Goal: Contribute content: Contribute content

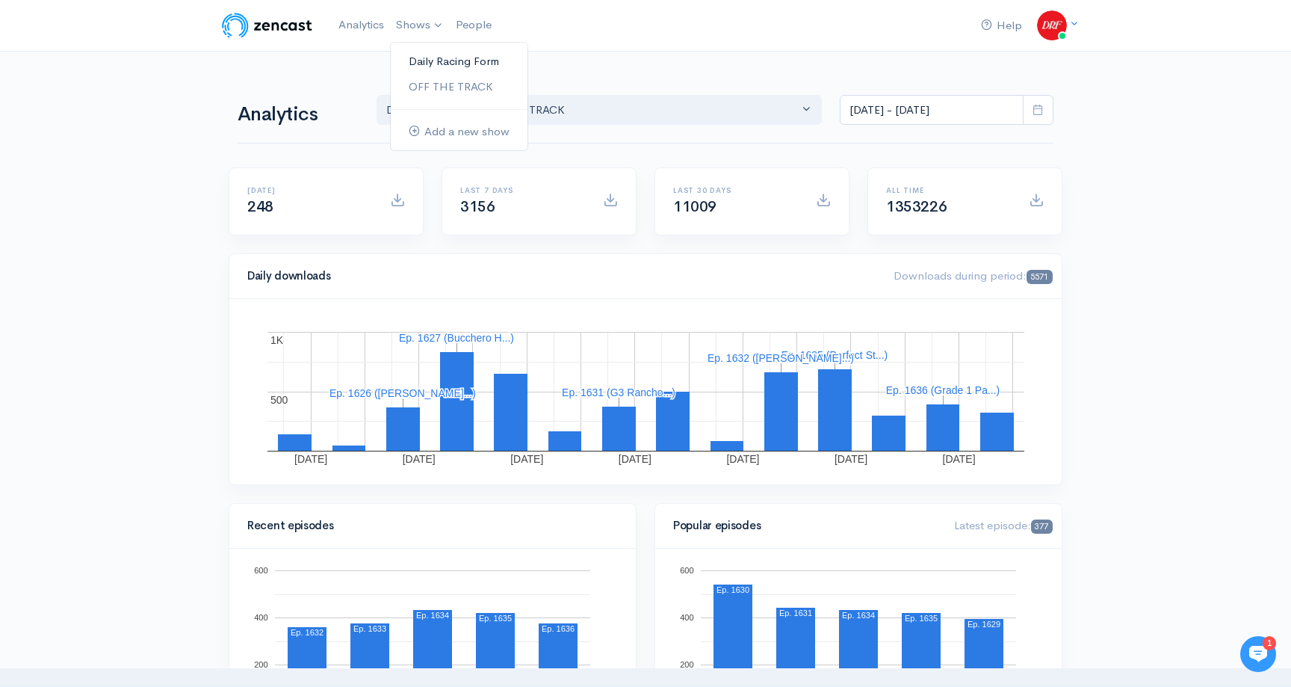
click at [433, 50] on link "Daily Racing Form" at bounding box center [459, 62] width 137 height 26
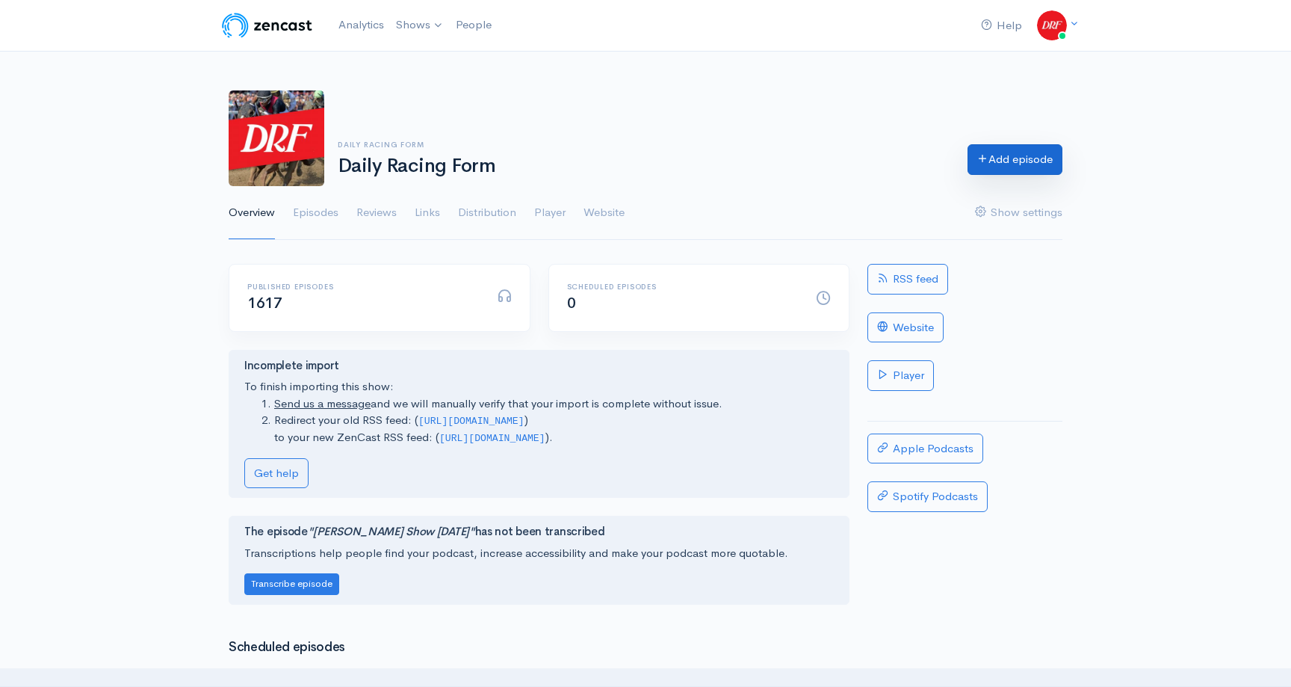
click at [1024, 155] on link "Add episode" at bounding box center [1015, 159] width 95 height 31
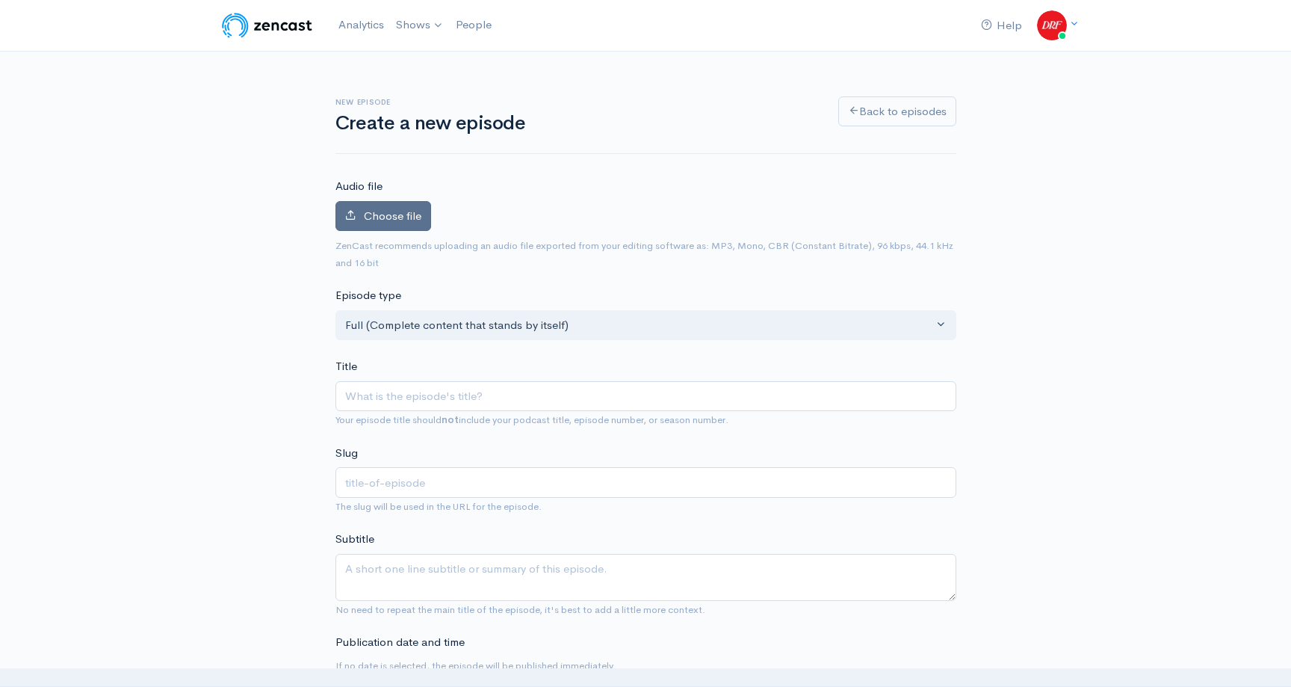
click at [412, 214] on span "Choose file" at bounding box center [393, 216] width 58 height 14
click at [0, 0] on input "Choose file" at bounding box center [0, 0] width 0 height 0
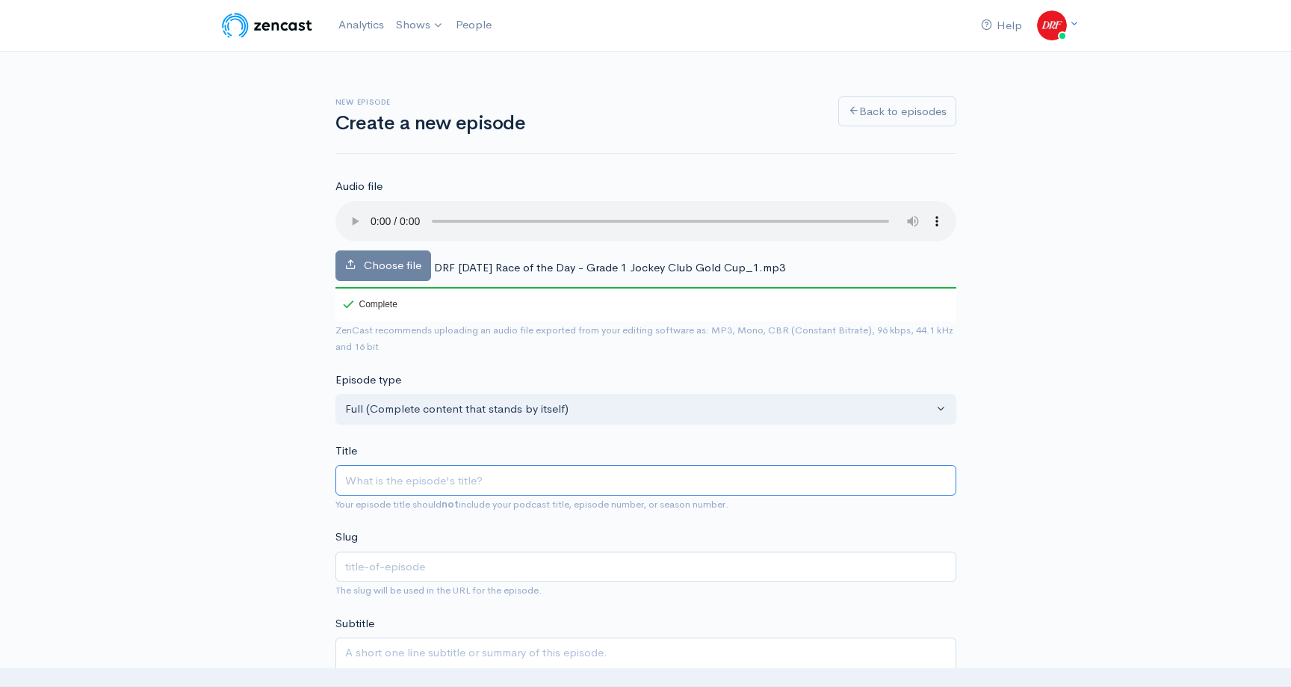
click at [498, 475] on input "Title" at bounding box center [646, 480] width 621 height 31
paste input "Sierra Leone & Mindrame REMATCH in the G1 Jockey Club Gold Cup"
type input "Sierra Leone & Mindrame REMATCH in the G1 Jockey Club Gold Cup"
type input "sierra-leone-mindrame-rematch-in-the-g1-jockey-club-gold-cup"
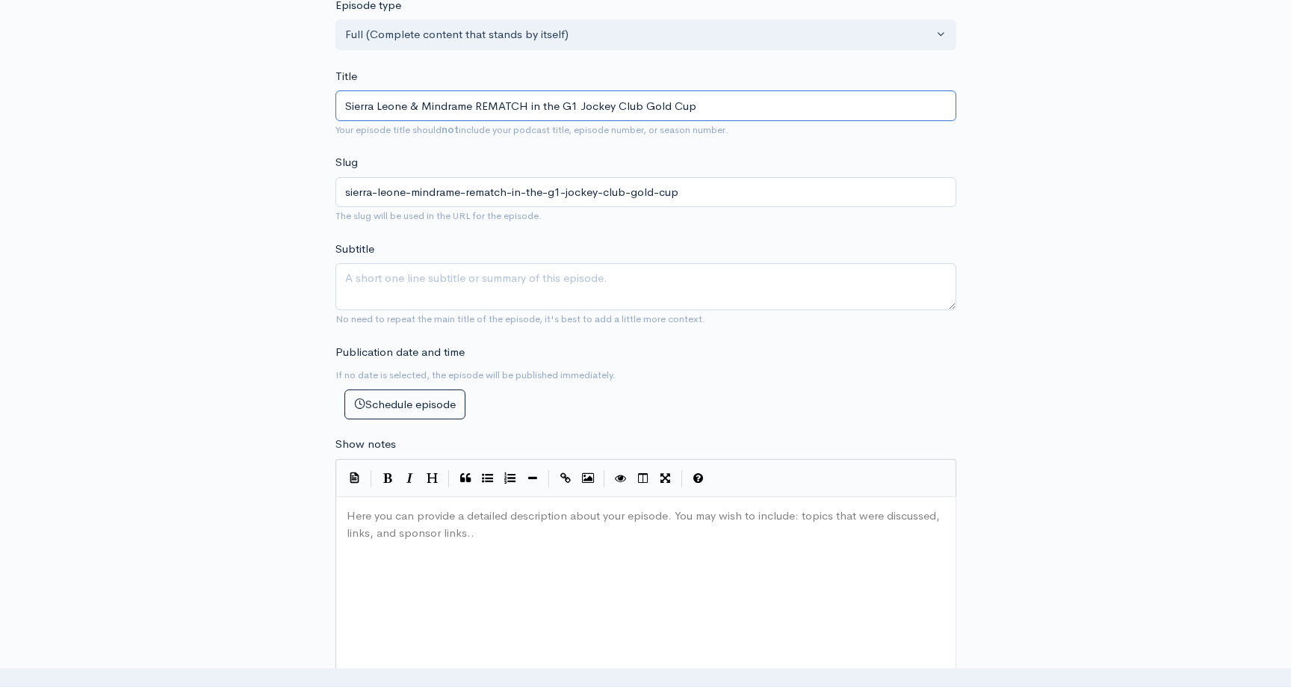
scroll to position [465, 0]
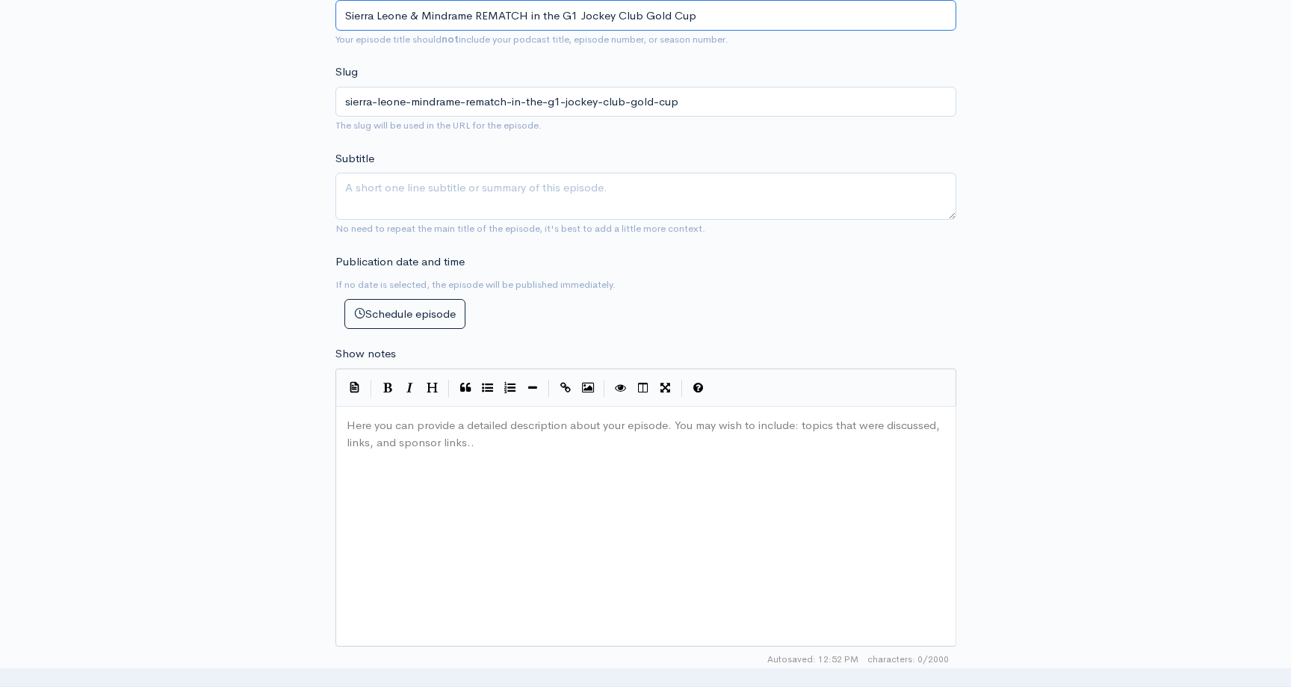
type input "Sierra Leone & Mindrame REMATCH in the G1 Jockey Club Gold Cup"
click at [633, 547] on div "Here you can provide a detailed description about your episode. You may wish to…" at bounding box center [665, 545] width 642 height 262
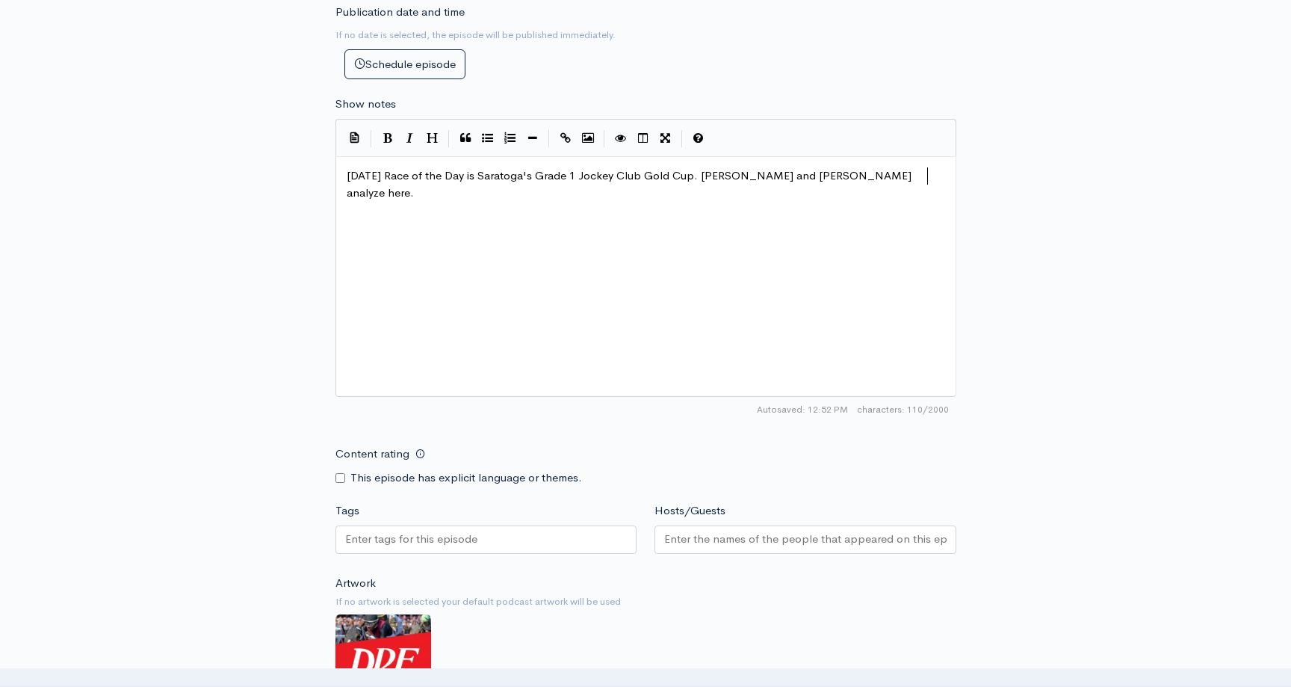
scroll to position [746, 0]
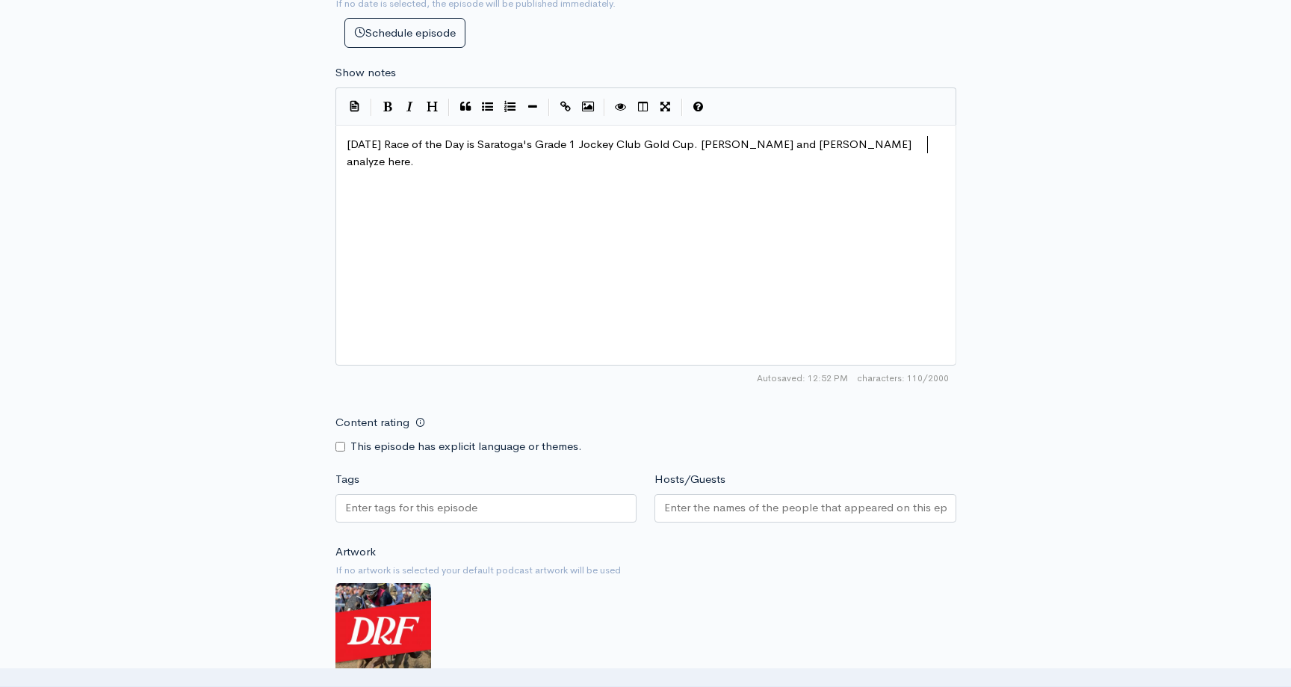
click at [564, 488] on div "Tags" at bounding box center [487, 499] width 320 height 56
click at [552, 507] on div at bounding box center [487, 508] width 302 height 28
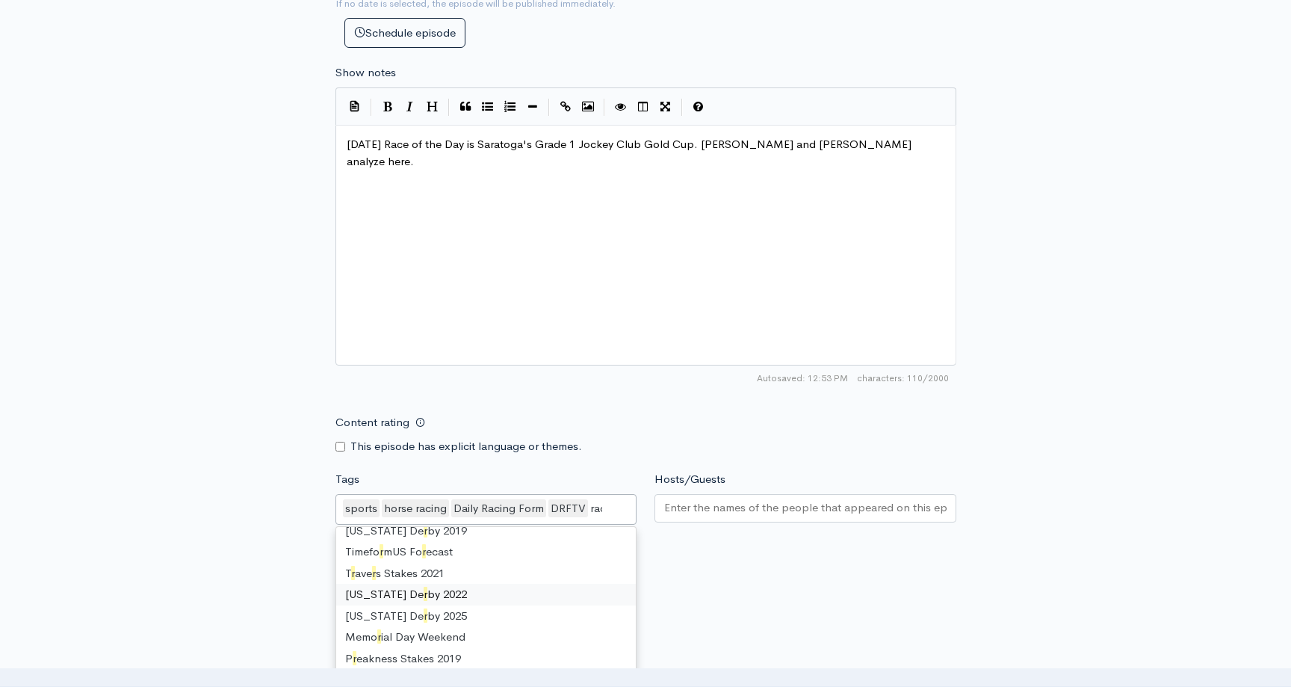
scroll to position [20, 0]
type input "race"
click at [722, 507] on input "Hosts/Guests" at bounding box center [805, 507] width 283 height 17
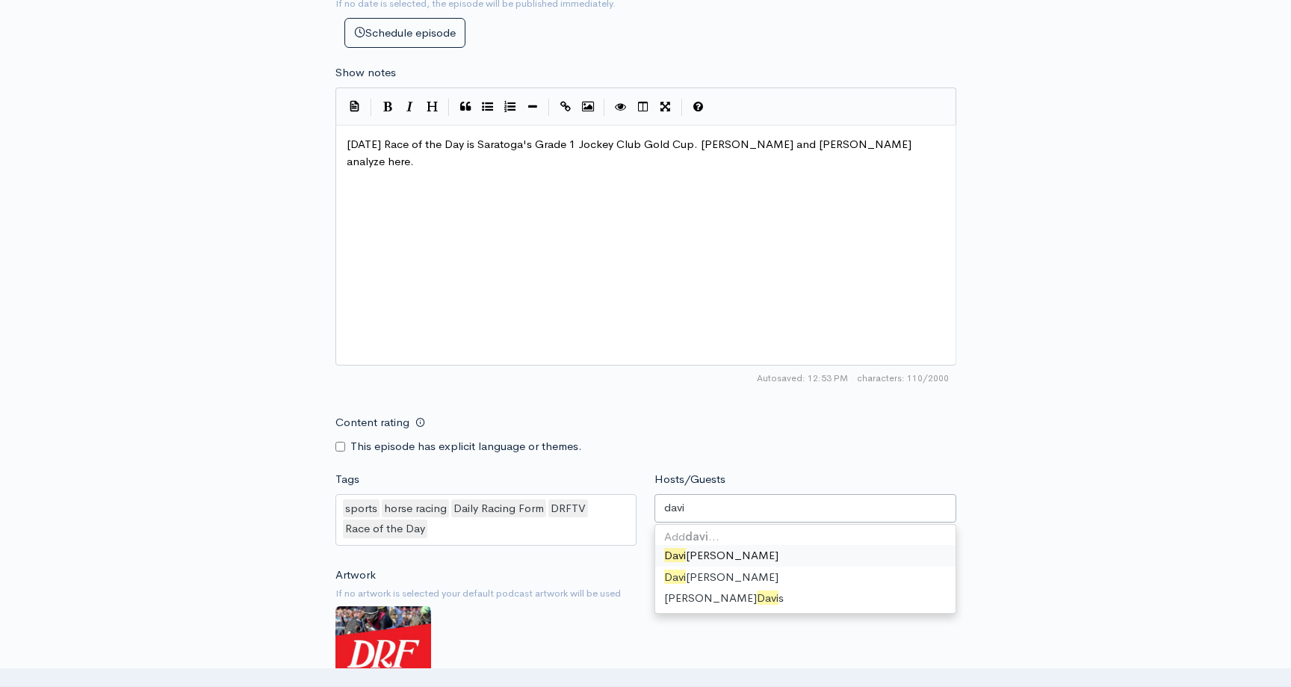
type input "[PERSON_NAME]"
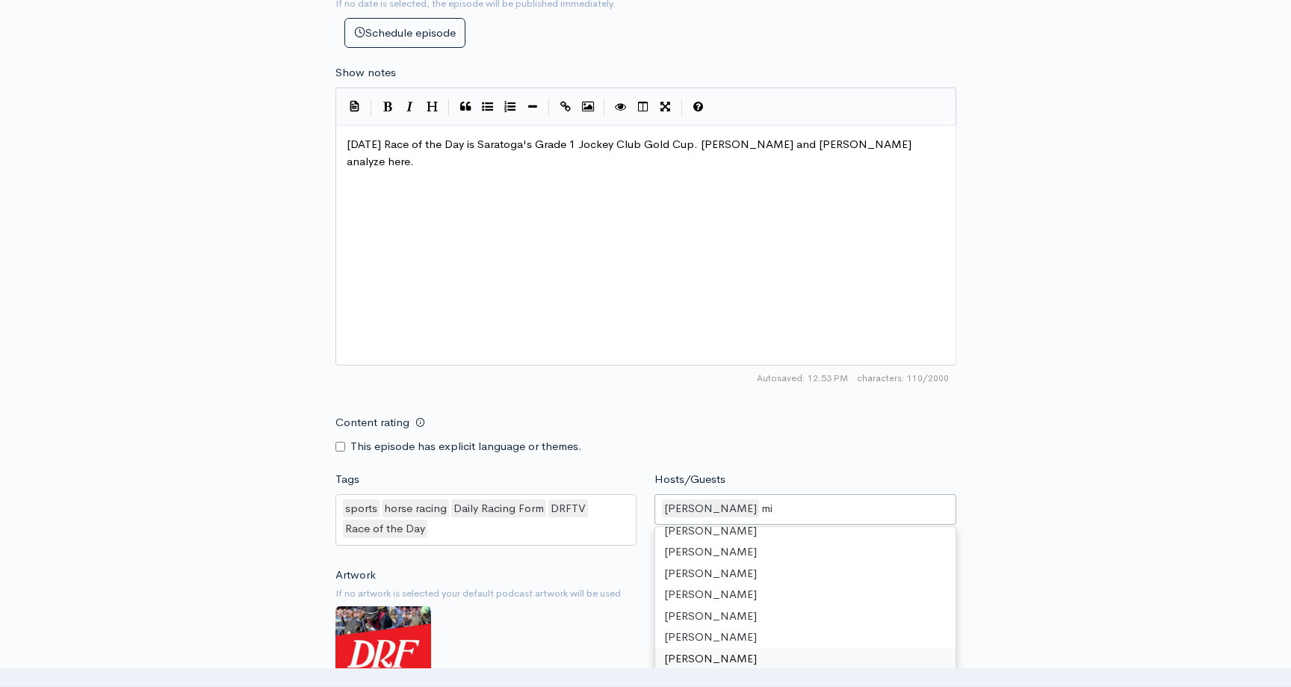
scroll to position [20, 0]
type input "mik"
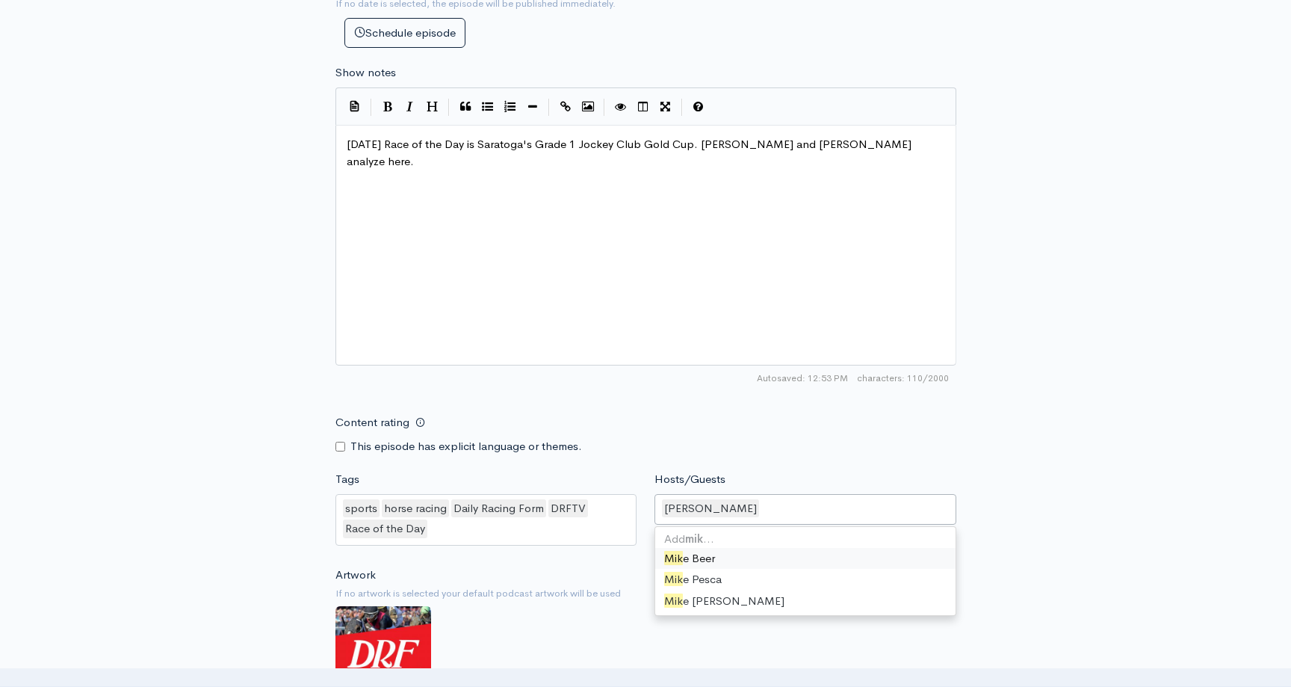
scroll to position [32, 0]
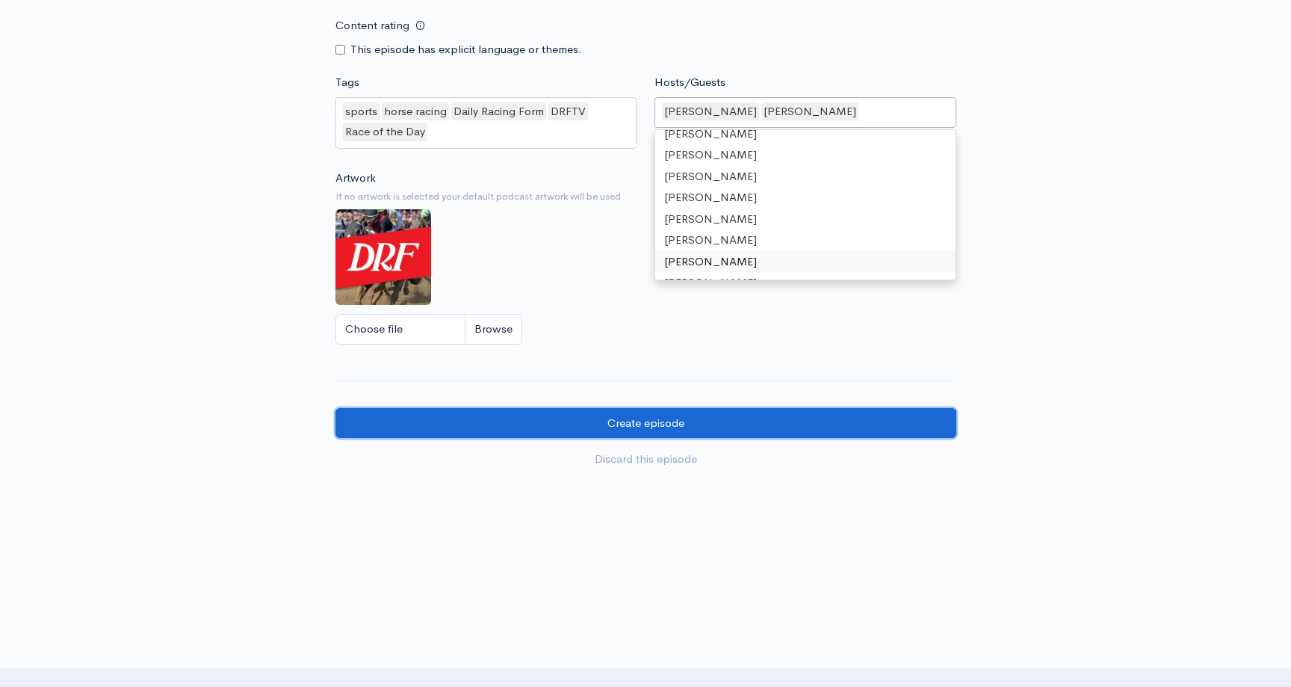
click at [620, 427] on input "Create episode" at bounding box center [646, 423] width 621 height 31
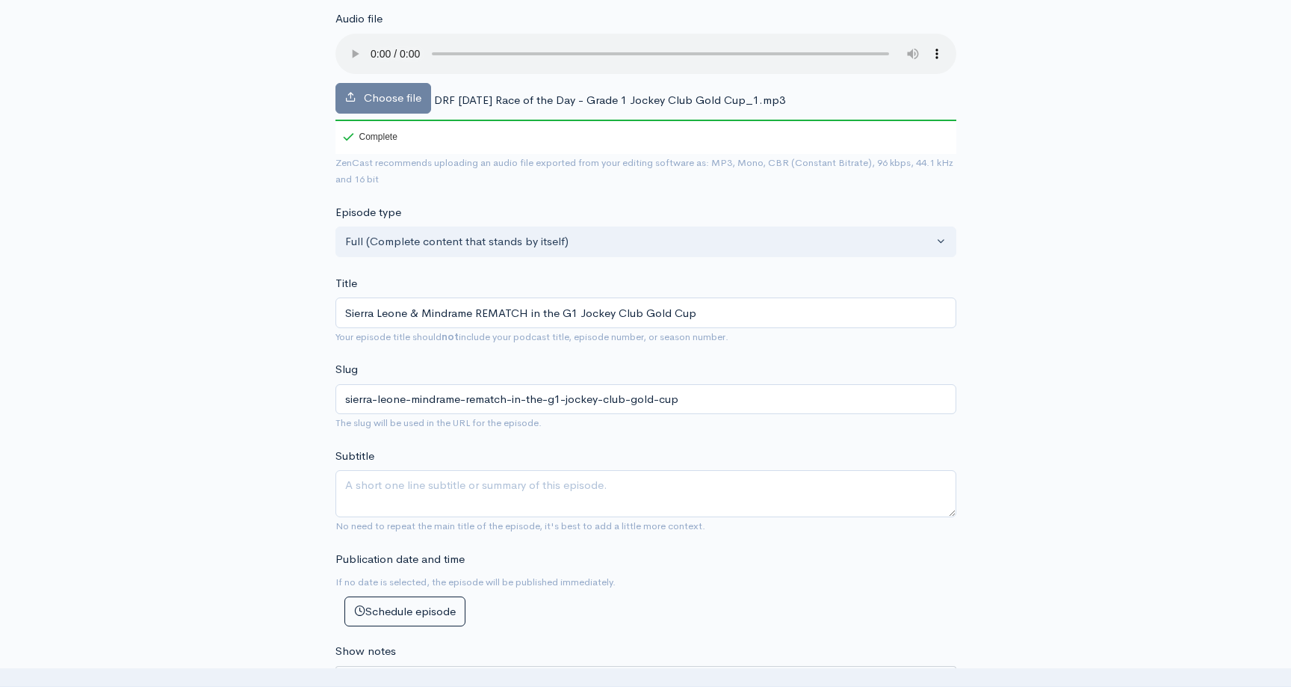
scroll to position [0, 0]
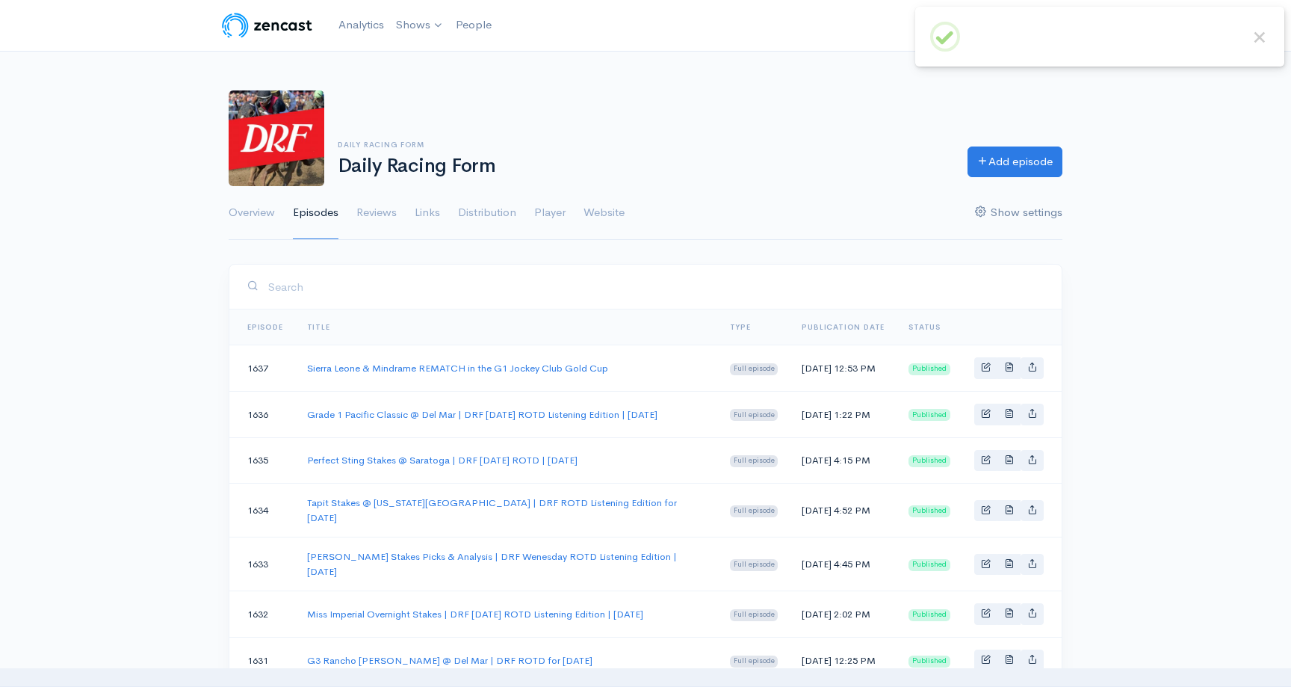
click at [1018, 186] on link "Show settings" at bounding box center [1018, 213] width 87 height 54
click at [1018, 166] on link "Add episode" at bounding box center [1015, 159] width 95 height 31
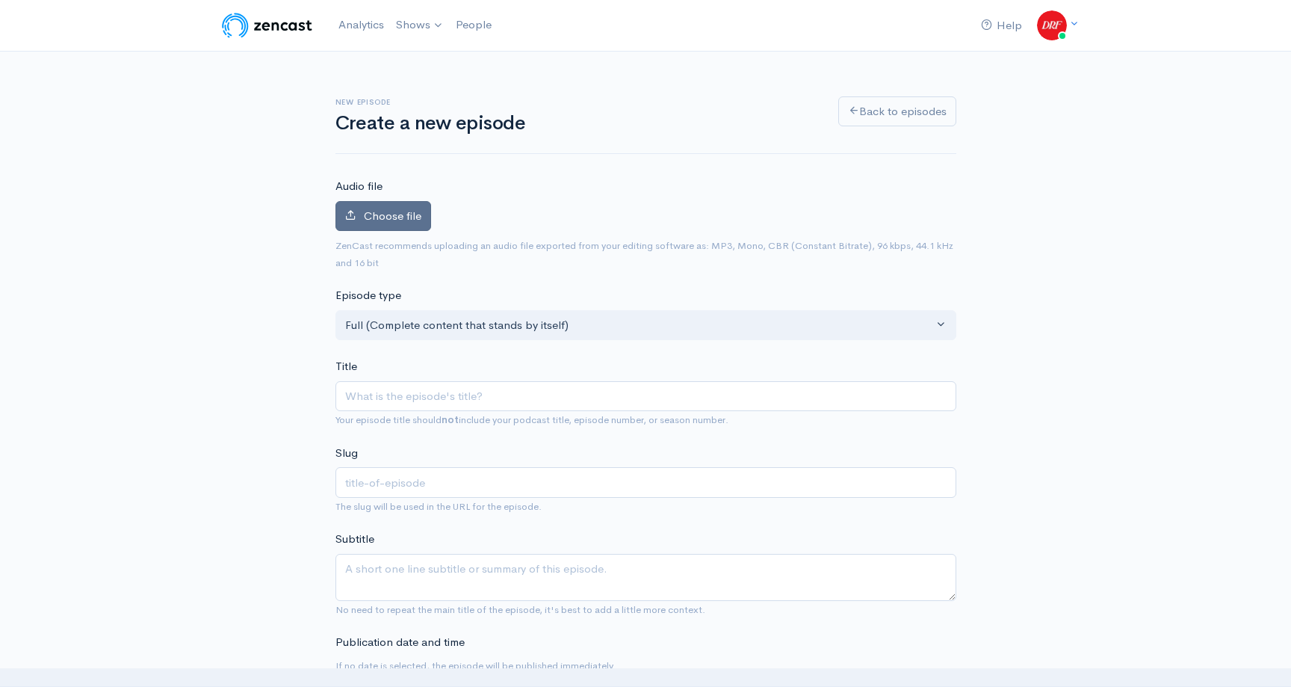
click at [401, 217] on span "Choose file" at bounding box center [393, 216] width 58 height 14
click at [0, 0] on input "Choose file" at bounding box center [0, 0] width 0 height 0
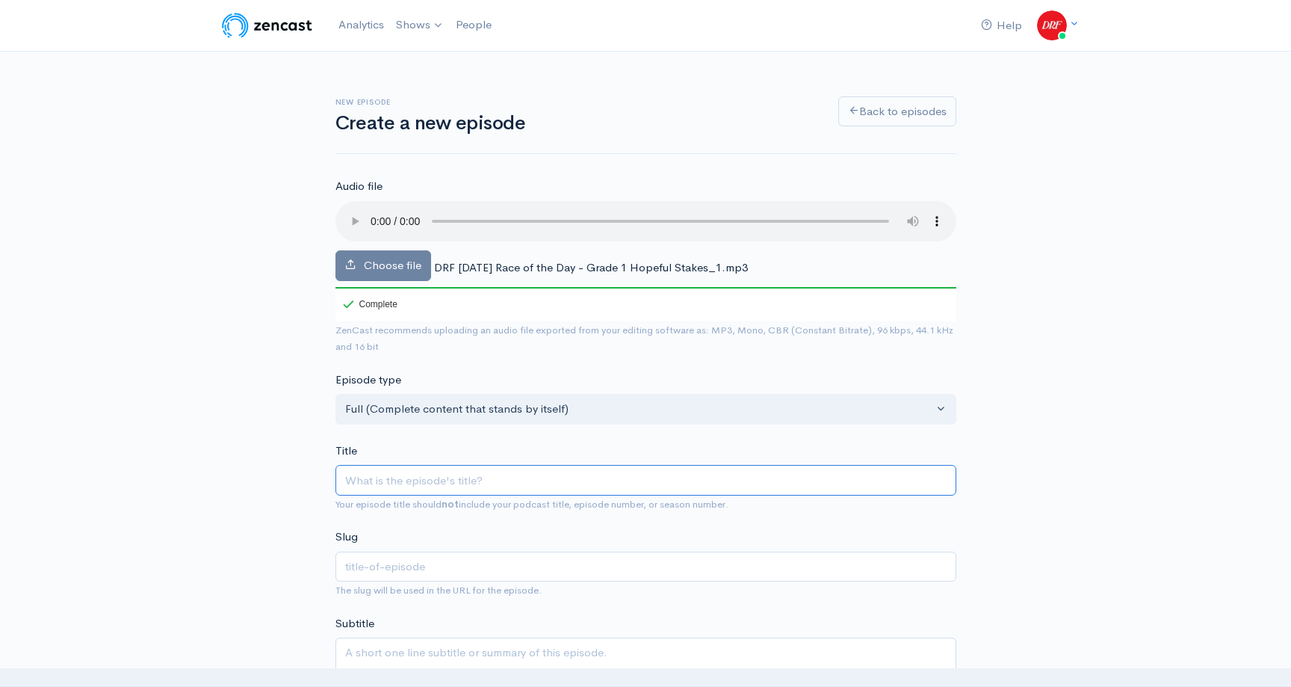
click at [629, 486] on input "Title" at bounding box center [646, 480] width 621 height 31
paste input "G1 Hopeful Stakes @ Saratoga | HAPPY LABOR DAY!"
type input "G1 Hopeful Stakes @ Saratoga | HAPPY LABOR DAY!"
type input "g1-hopeful-stakes-saratoga-happy-labor-day"
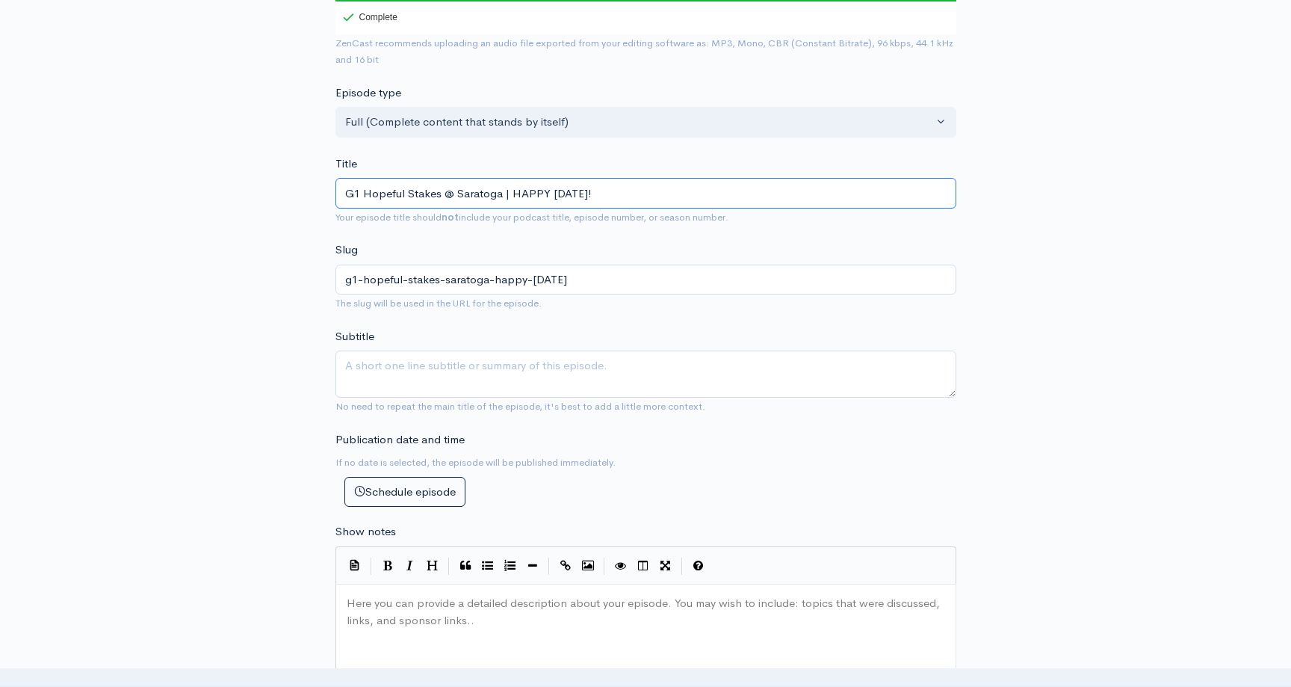
scroll to position [335, 0]
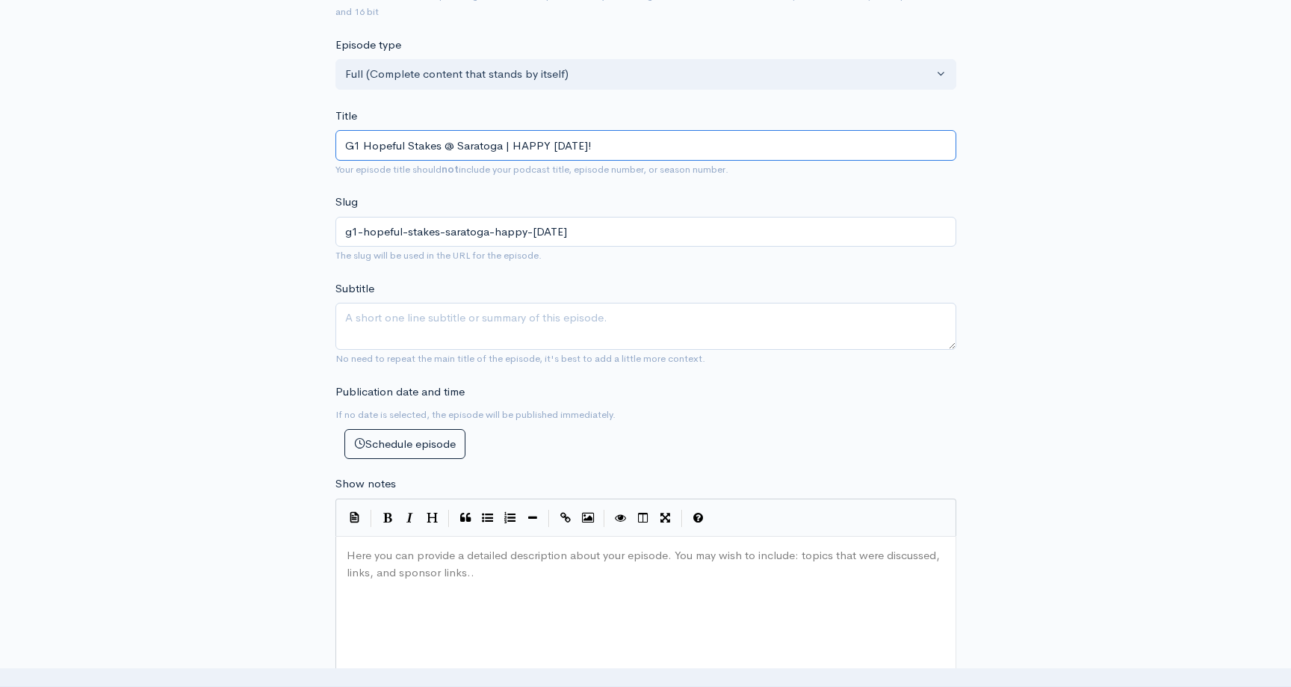
type input "G1 Hopeful Stakes @ Saratoga | HAPPY LABOR DAY!"
click at [534, 590] on div "Here you can provide a detailed description about your episode. You may wish to…" at bounding box center [665, 675] width 642 height 262
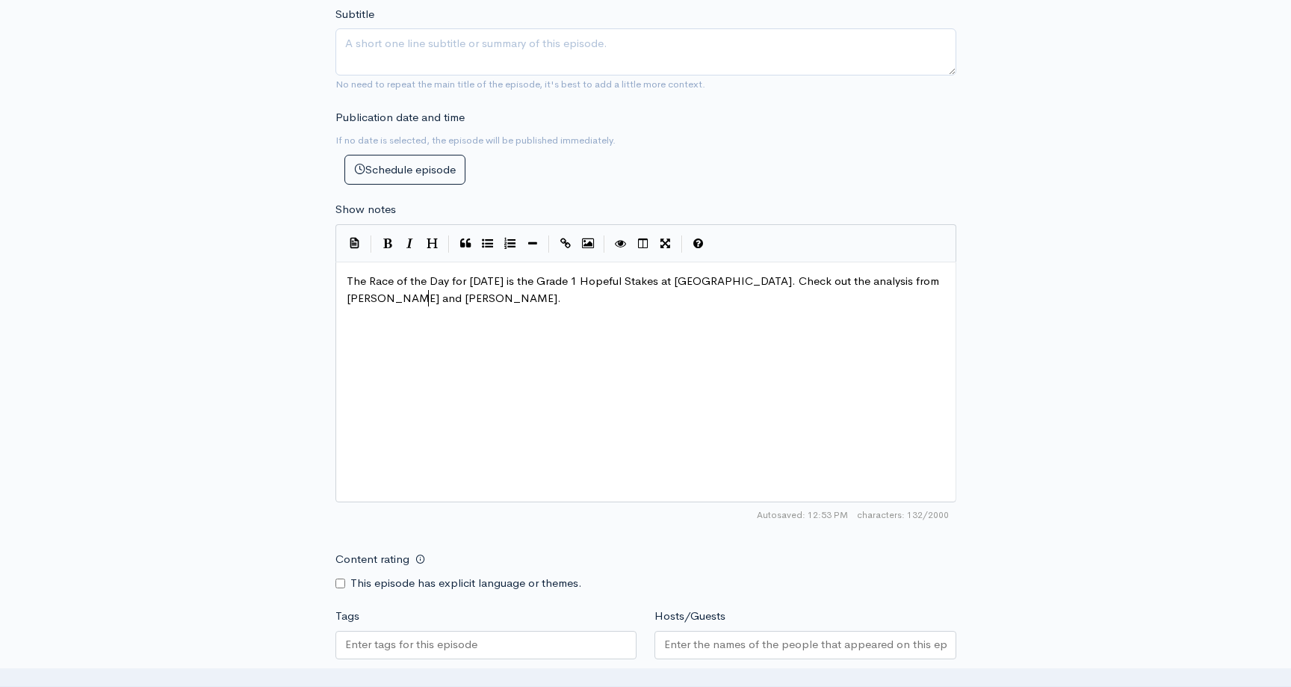
scroll to position [655, 0]
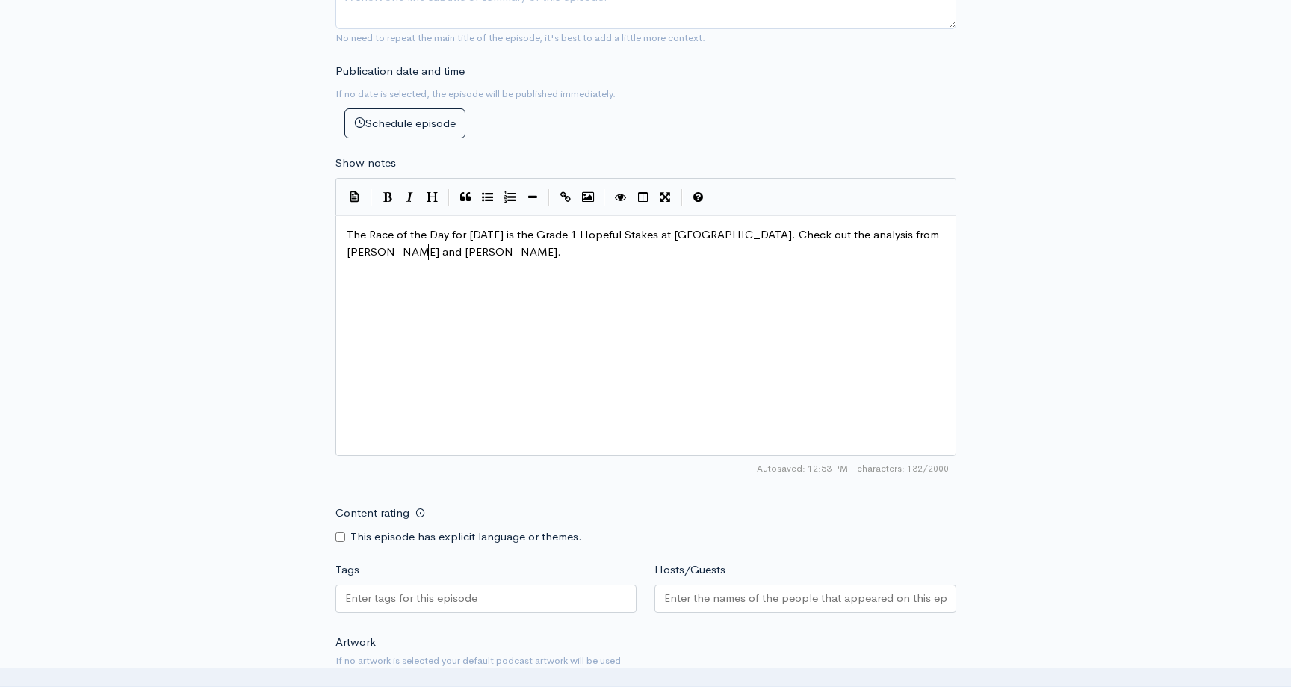
click at [544, 621] on form "Audio file Choose file DRF Monday Race of the Day - Grade 1 Hopeful Stakes_1.mp…" at bounding box center [646, 230] width 621 height 1416
click at [544, 593] on div at bounding box center [487, 598] width 302 height 28
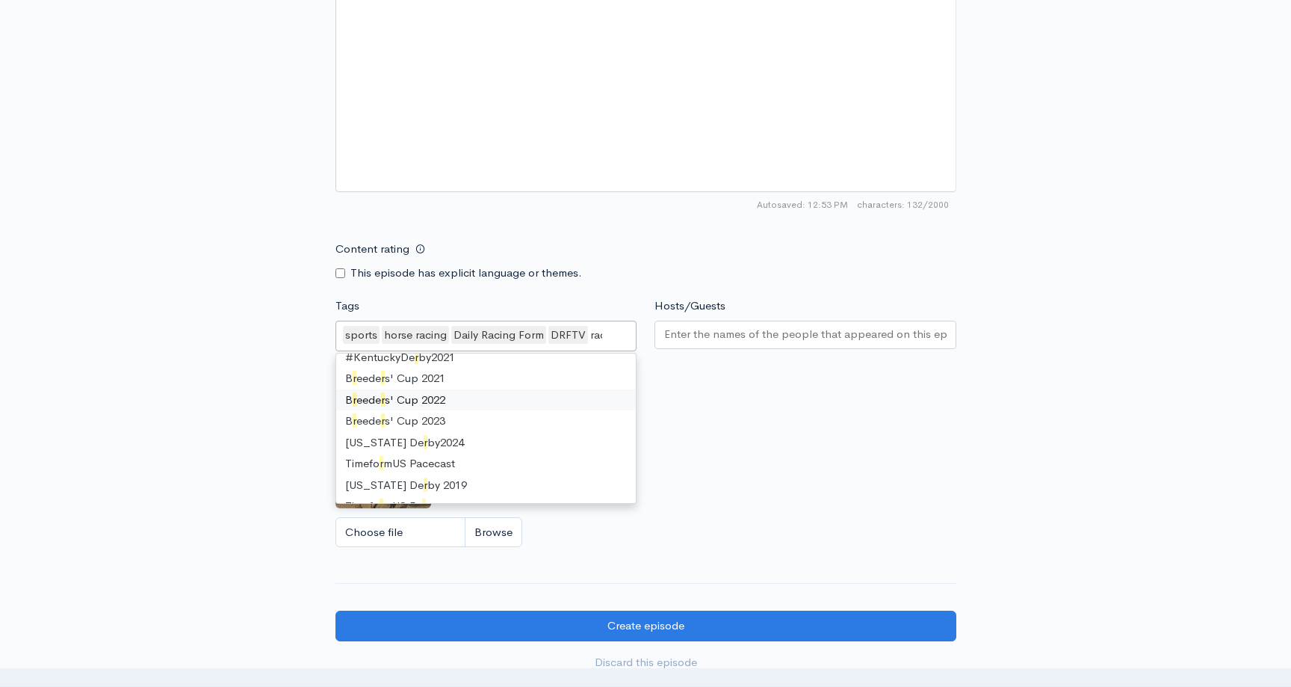
scroll to position [20, 0]
type input "race"
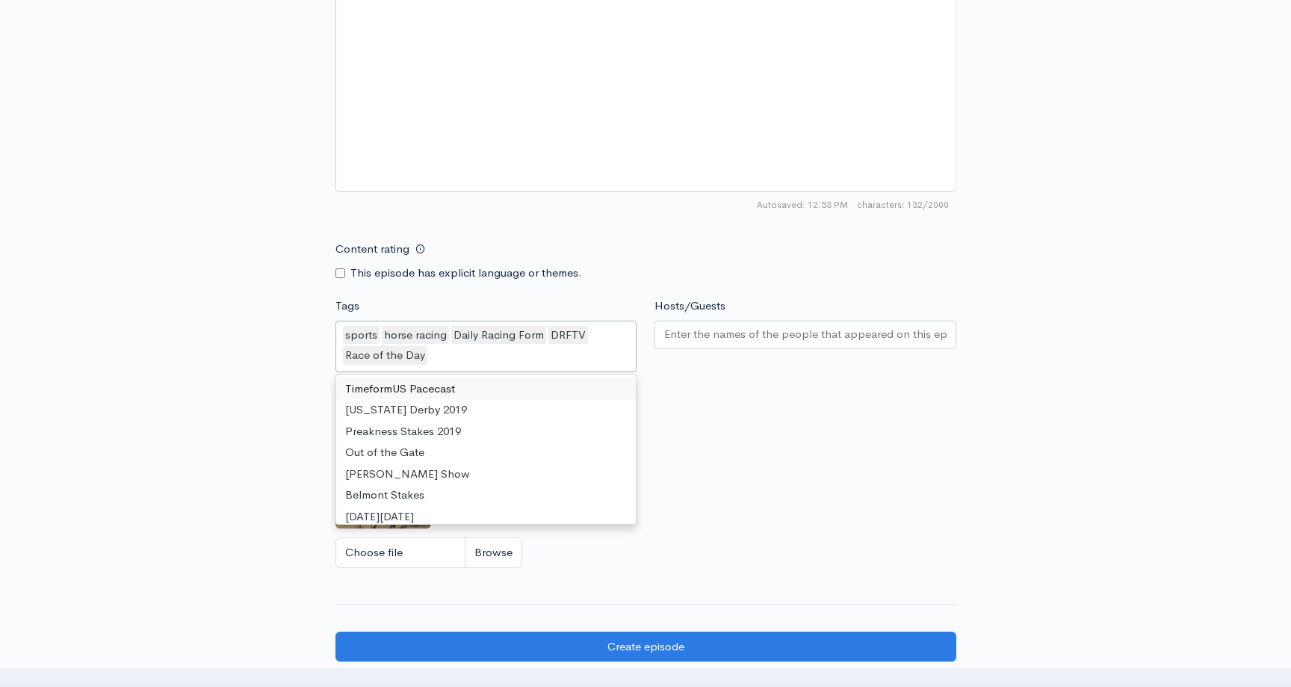
click at [705, 345] on div at bounding box center [806, 335] width 302 height 28
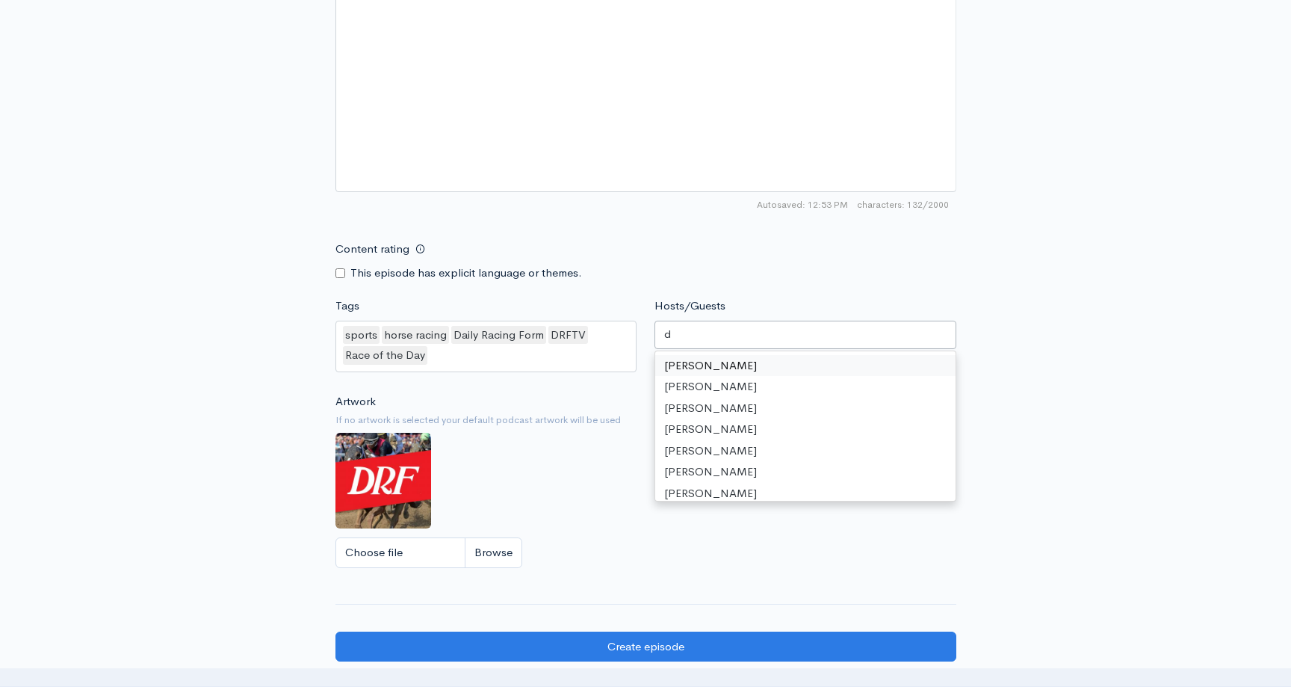
type input "da"
type input "mike"
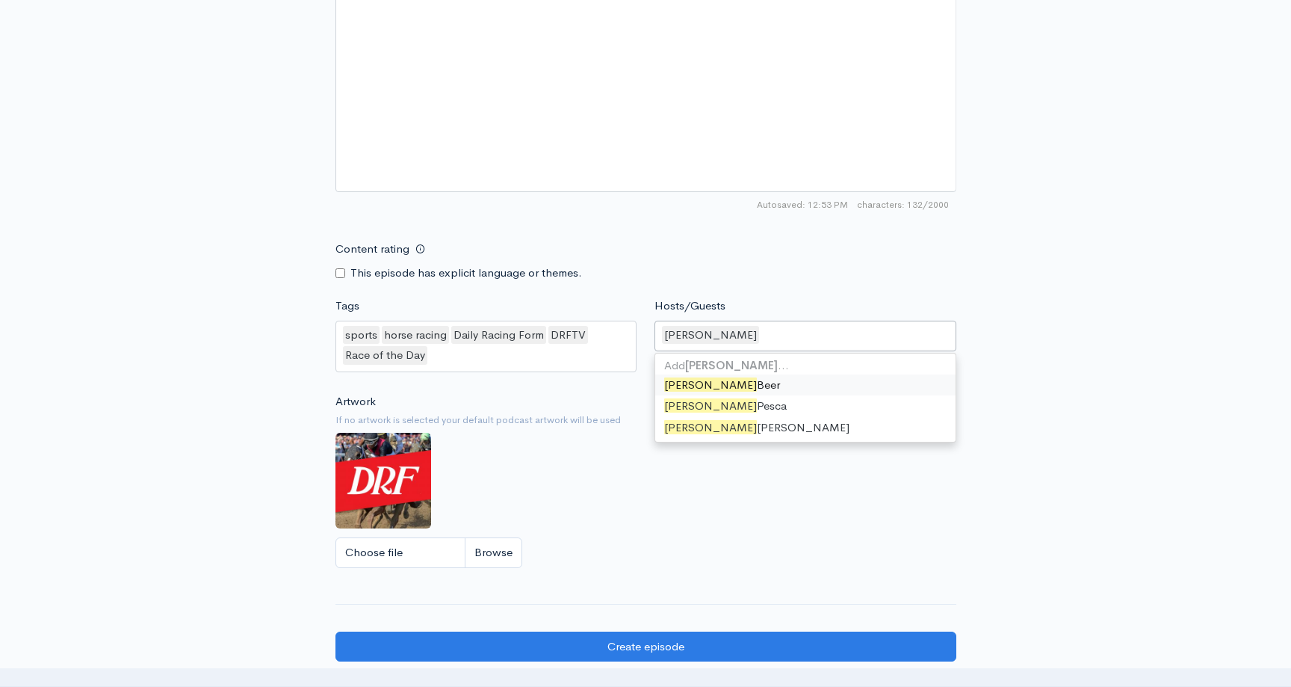
scroll to position [32, 0]
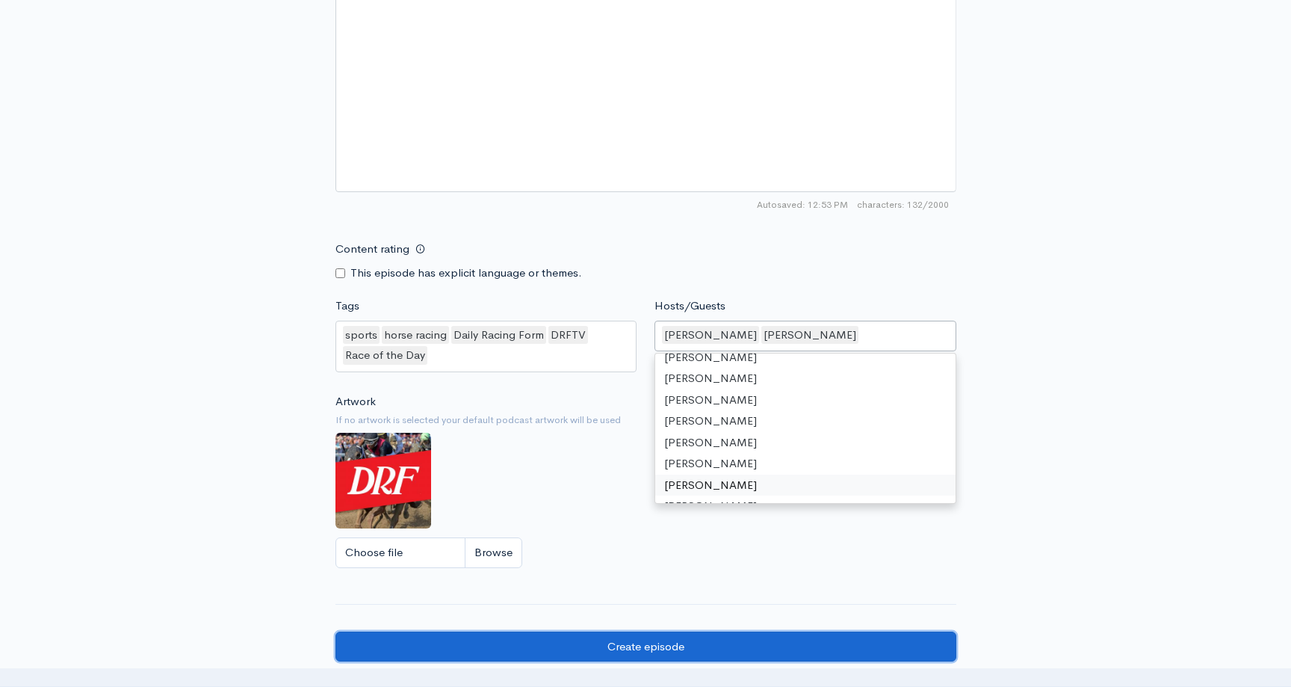
click at [651, 647] on input "Create episode" at bounding box center [646, 647] width 621 height 31
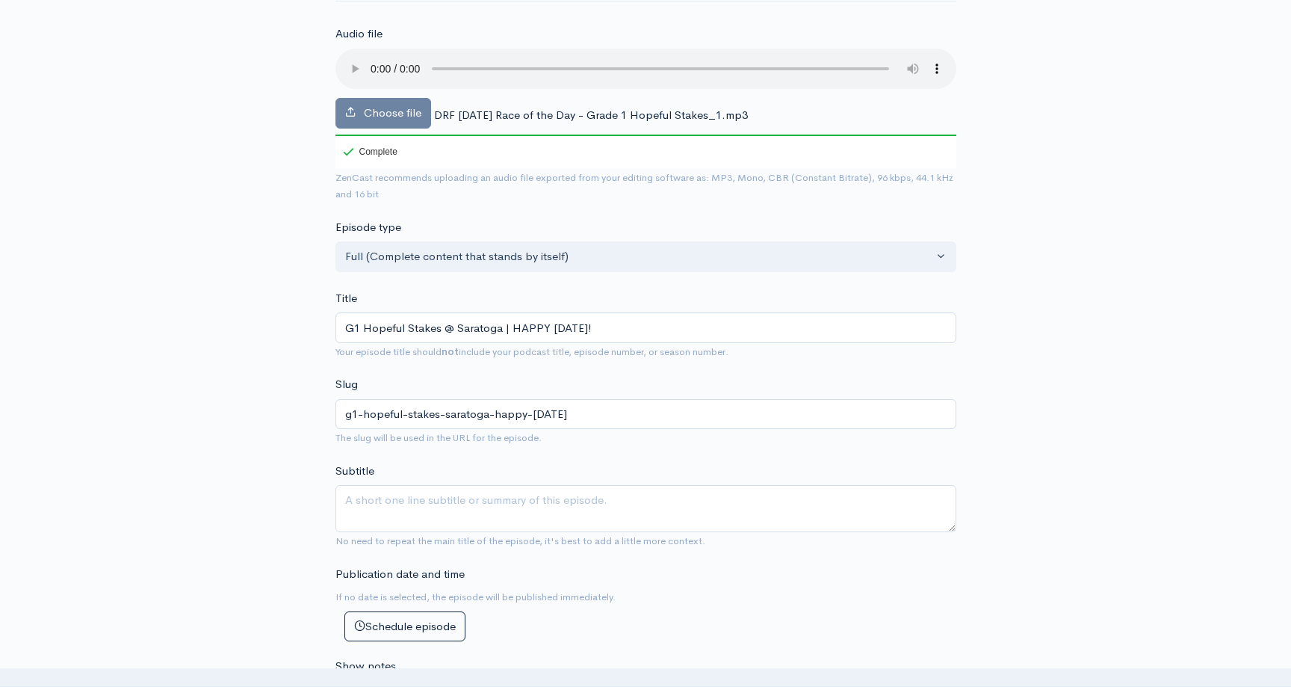
scroll to position [0, 0]
